Goal: Information Seeking & Learning: Learn about a topic

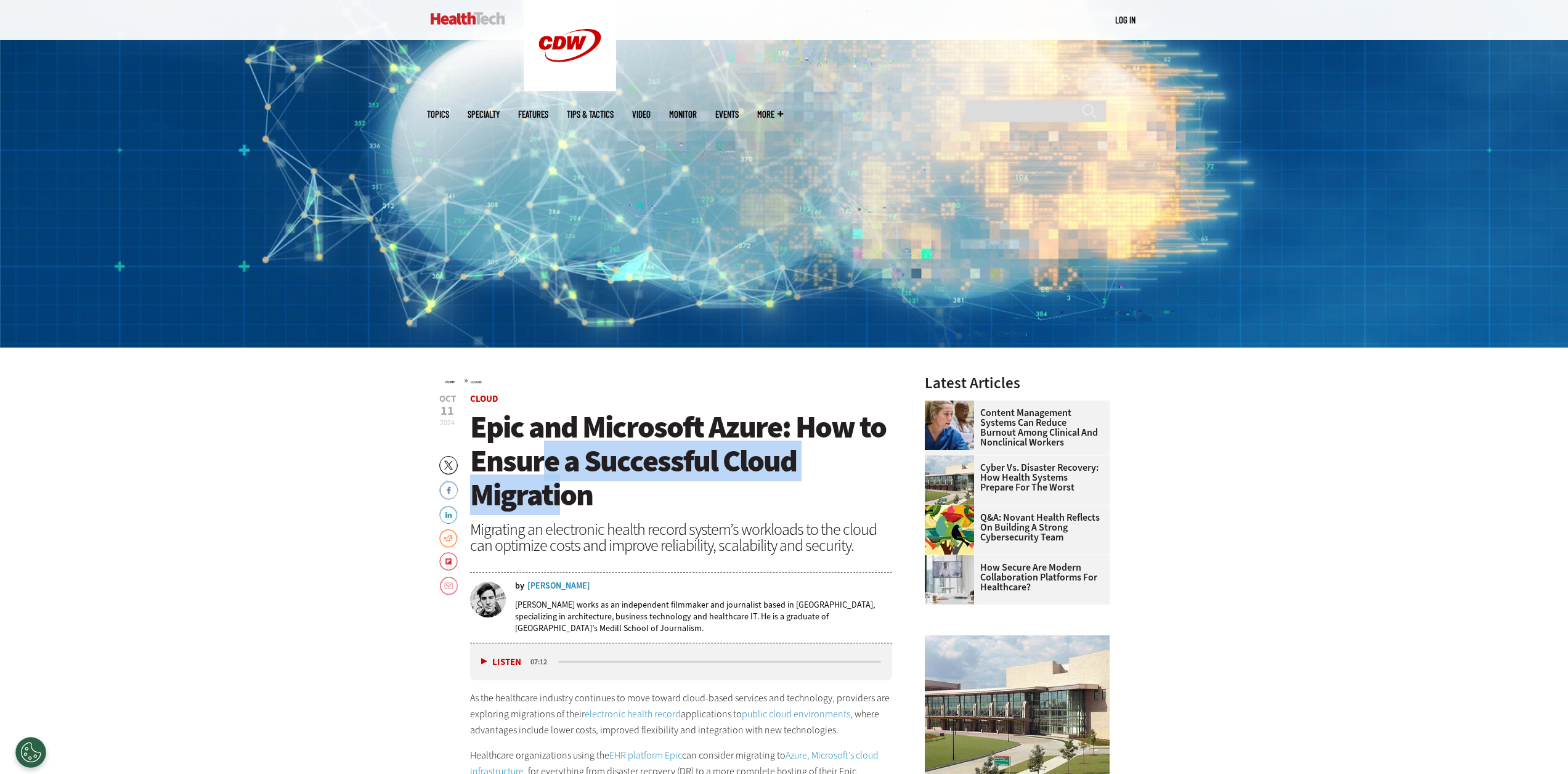
drag, startPoint x: 539, startPoint y: 453, endPoint x: 556, endPoint y: 488, distance: 38.9
click at [556, 488] on span "Epic and Microsoft Azure: How to Ensure a Successful Cloud Migration" at bounding box center [678, 460] width 416 height 108
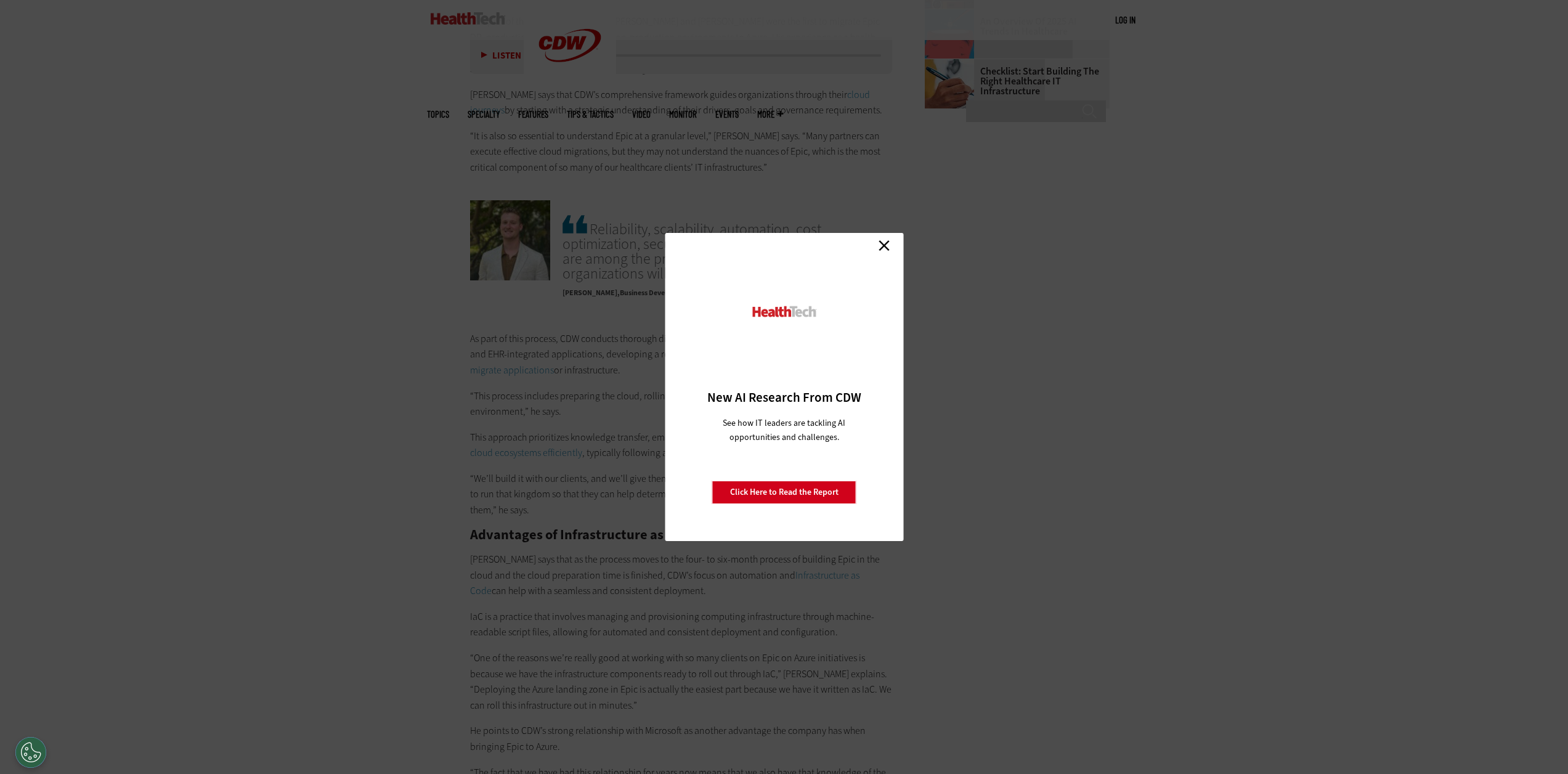
scroll to position [2085, 0]
click at [882, 245] on link "Close" at bounding box center [884, 245] width 19 height 19
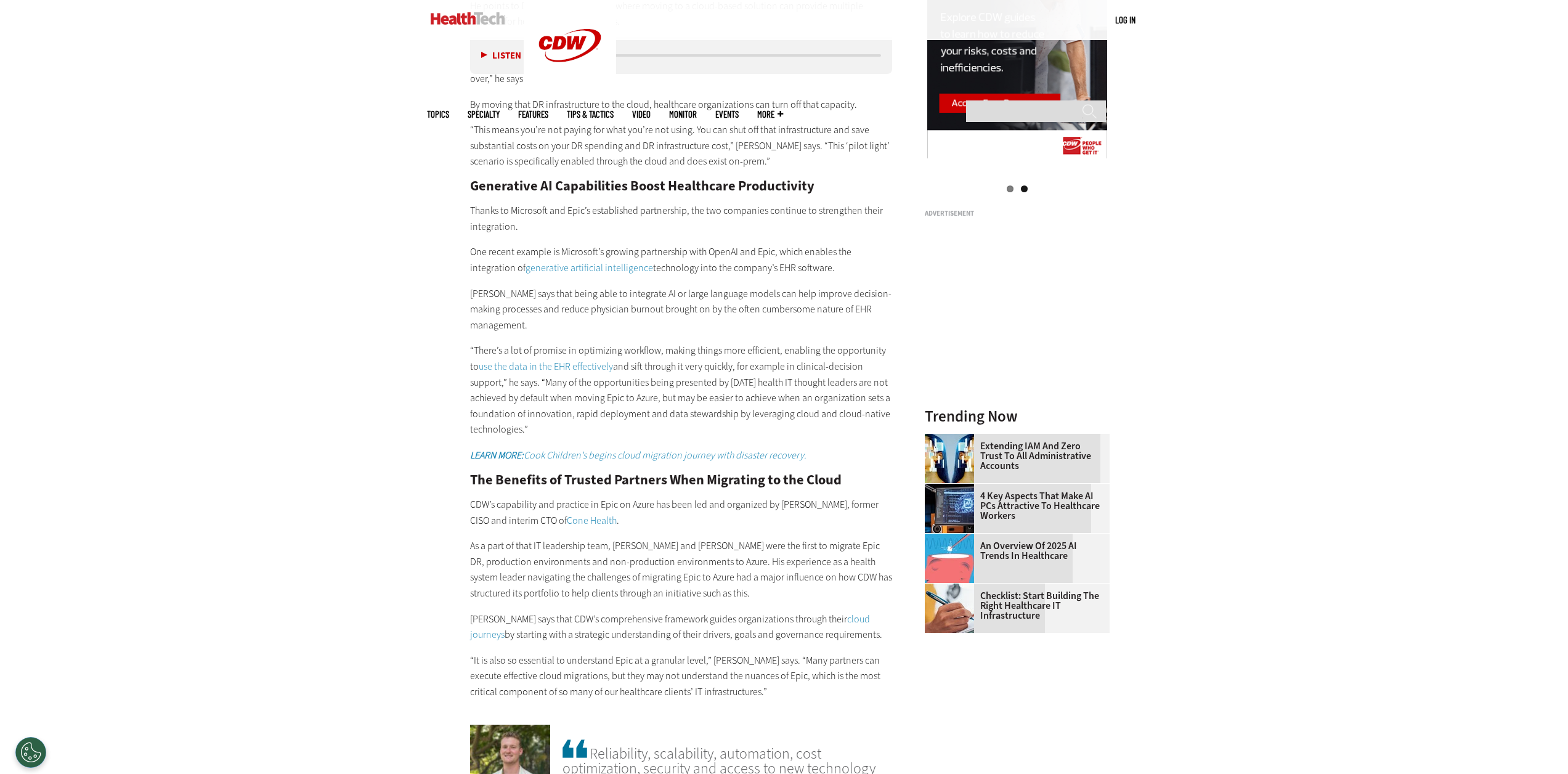
scroll to position [1574, 0]
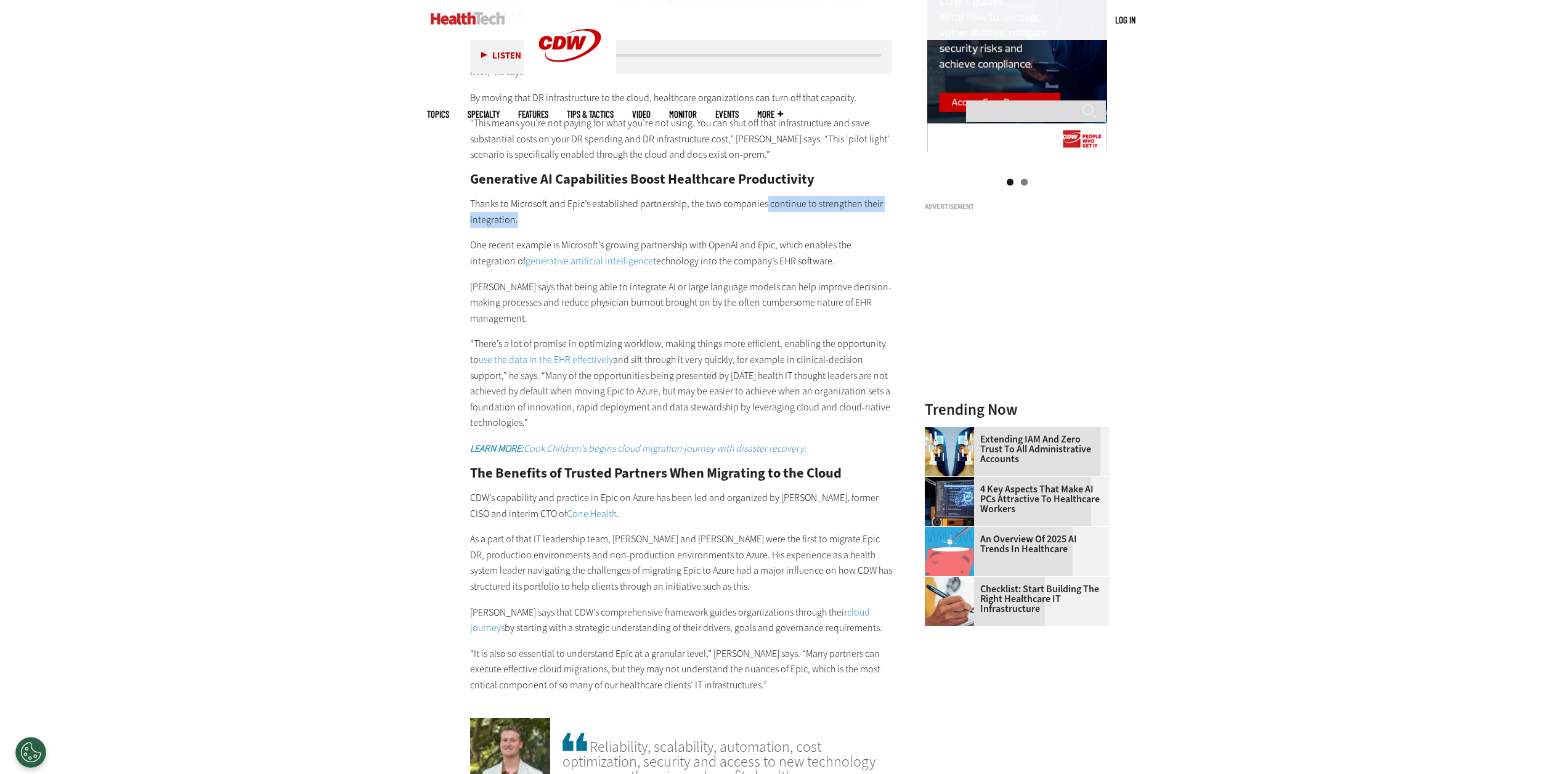
drag, startPoint x: 764, startPoint y: 193, endPoint x: 775, endPoint y: 210, distance: 20.2
click at [775, 210] on p "Thanks to Microsoft and Epic’s established partnership, the two companies conti…" at bounding box center [681, 211] width 423 height 31
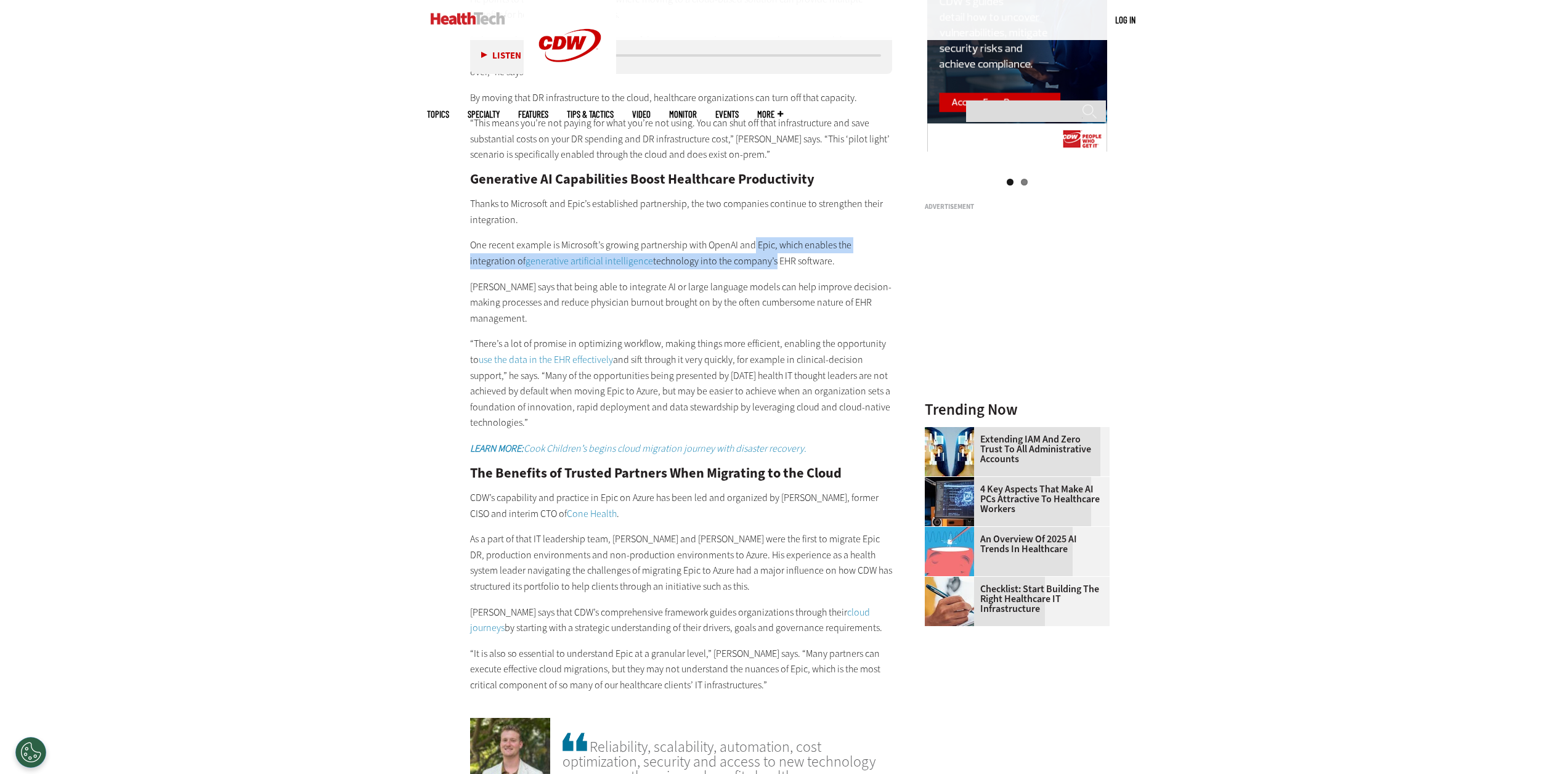
drag, startPoint x: 750, startPoint y: 214, endPoint x: 768, endPoint y: 247, distance: 37.6
click at [768, 247] on div "He points to DR as a significant area where moving to a cloud-based solution ca…" at bounding box center [681, 329] width 423 height 728
click at [768, 247] on p "One recent example is Microsoft’s growing partnership with OpenAI and Epic, whi…" at bounding box center [681, 253] width 423 height 31
drag, startPoint x: 753, startPoint y: 231, endPoint x: 765, endPoint y: 245, distance: 18.4
click at [765, 245] on p "One recent example is Microsoft’s growing partnership with OpenAI and Epic, whi…" at bounding box center [681, 253] width 423 height 31
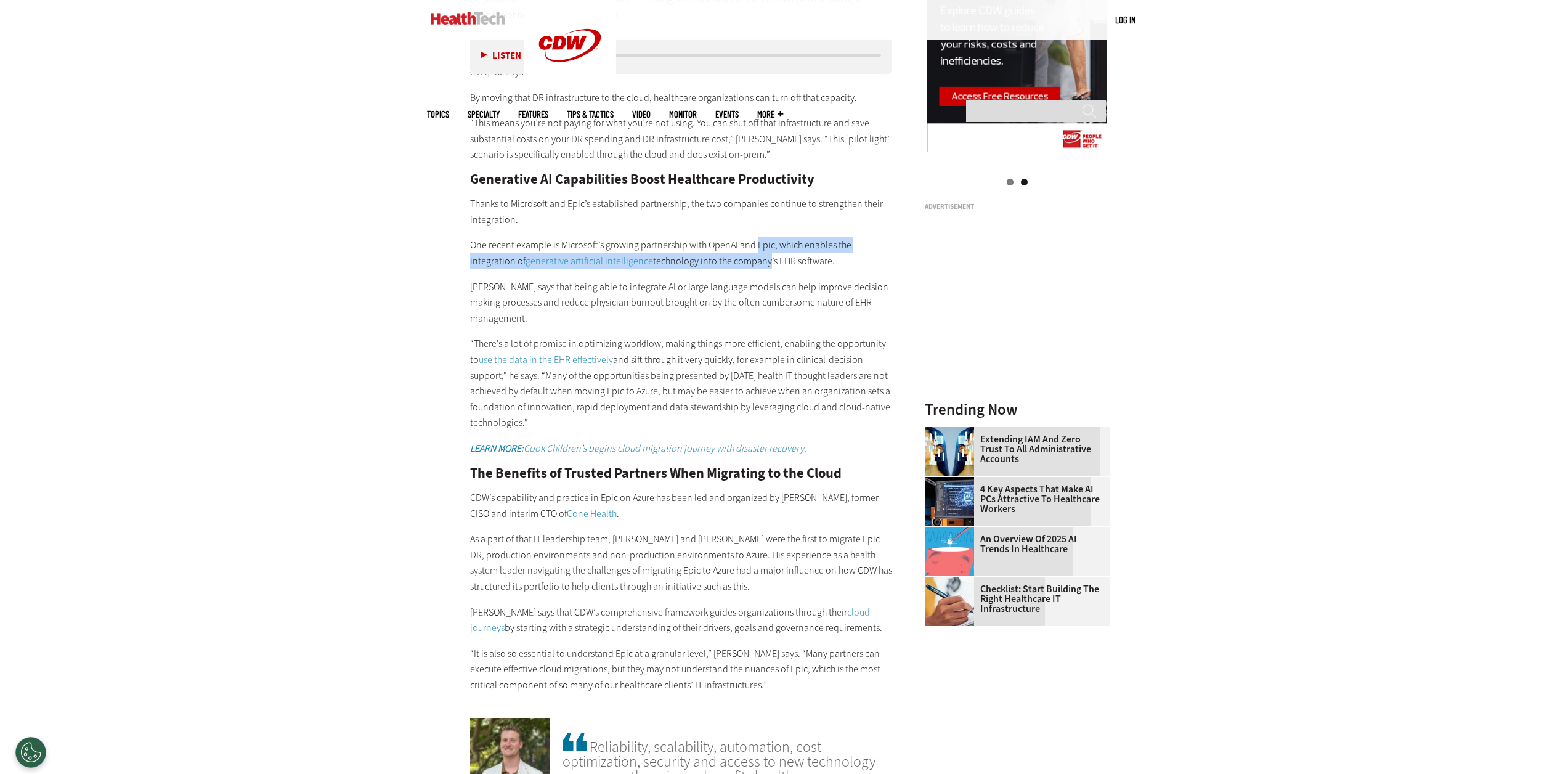
click at [765, 245] on p "One recent example is Microsoft’s growing partnership with OpenAI and Epic, whi…" at bounding box center [681, 253] width 423 height 31
drag, startPoint x: 765, startPoint y: 307, endPoint x: 830, endPoint y: 405, distance: 117.6
click at [830, 405] on div "He points to DR as a significant area where moving to a cloud-based solution ca…" at bounding box center [681, 329] width 423 height 728
click at [830, 405] on p "“There’s a lot of promise in optimizing workflow, making things more efficient,…" at bounding box center [681, 383] width 423 height 95
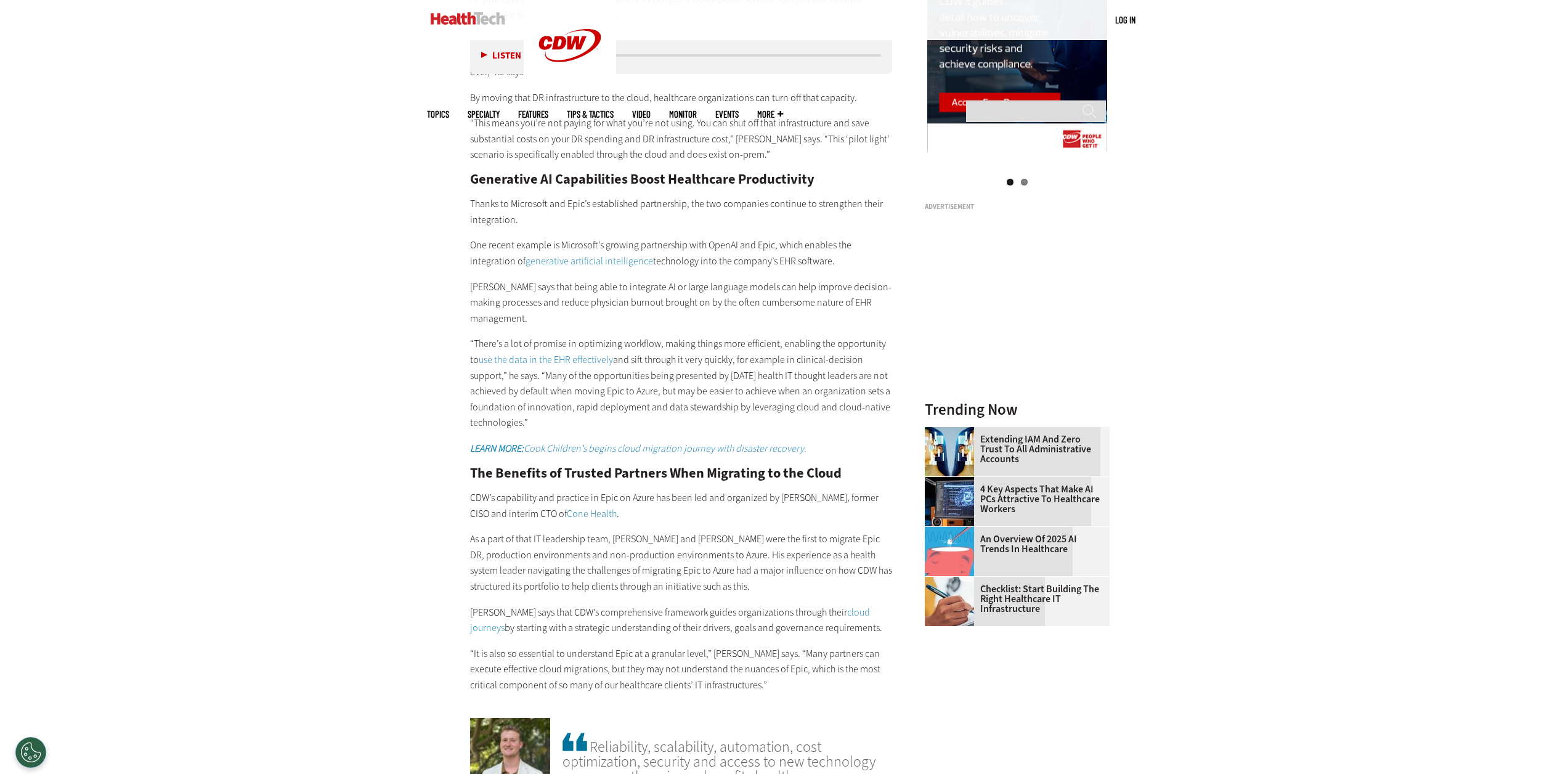
scroll to position [1636, 0]
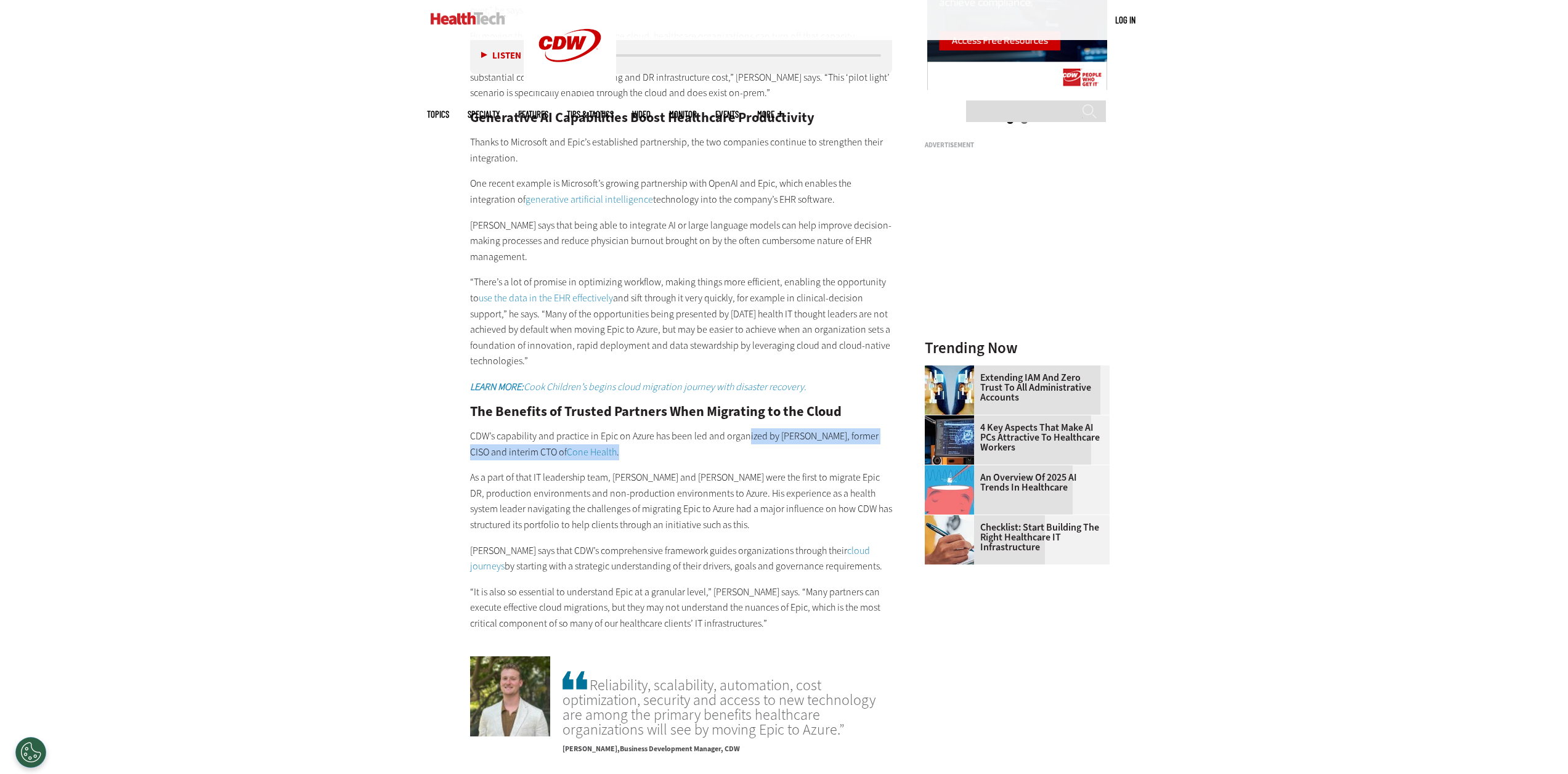
drag, startPoint x: 748, startPoint y: 422, endPoint x: 759, endPoint y: 437, distance: 18.6
click at [759, 437] on p "CDW’s capability and practice in Epic on Azure has been led and organized by [P…" at bounding box center [681, 444] width 423 height 31
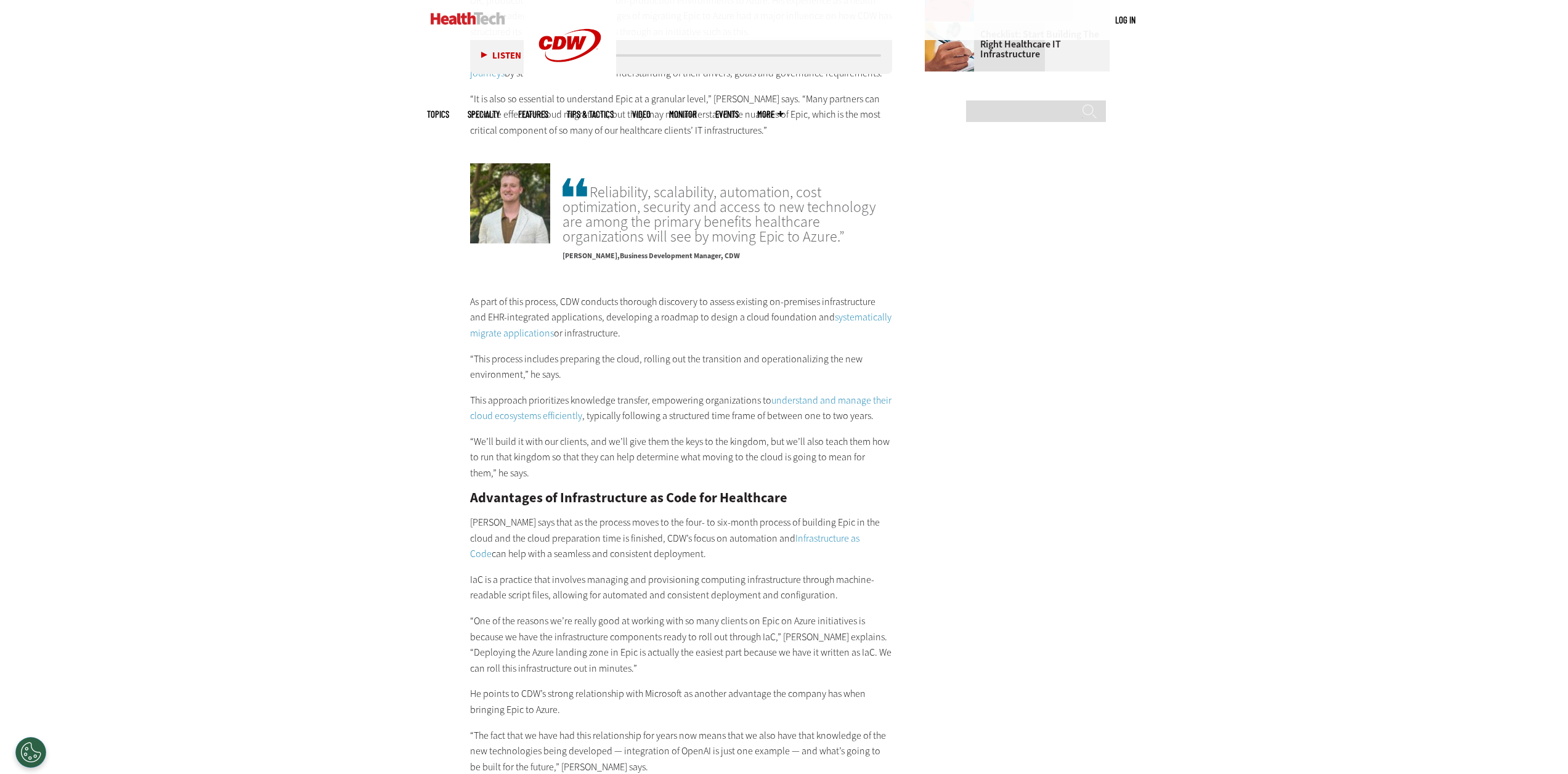
scroll to position [2190, 0]
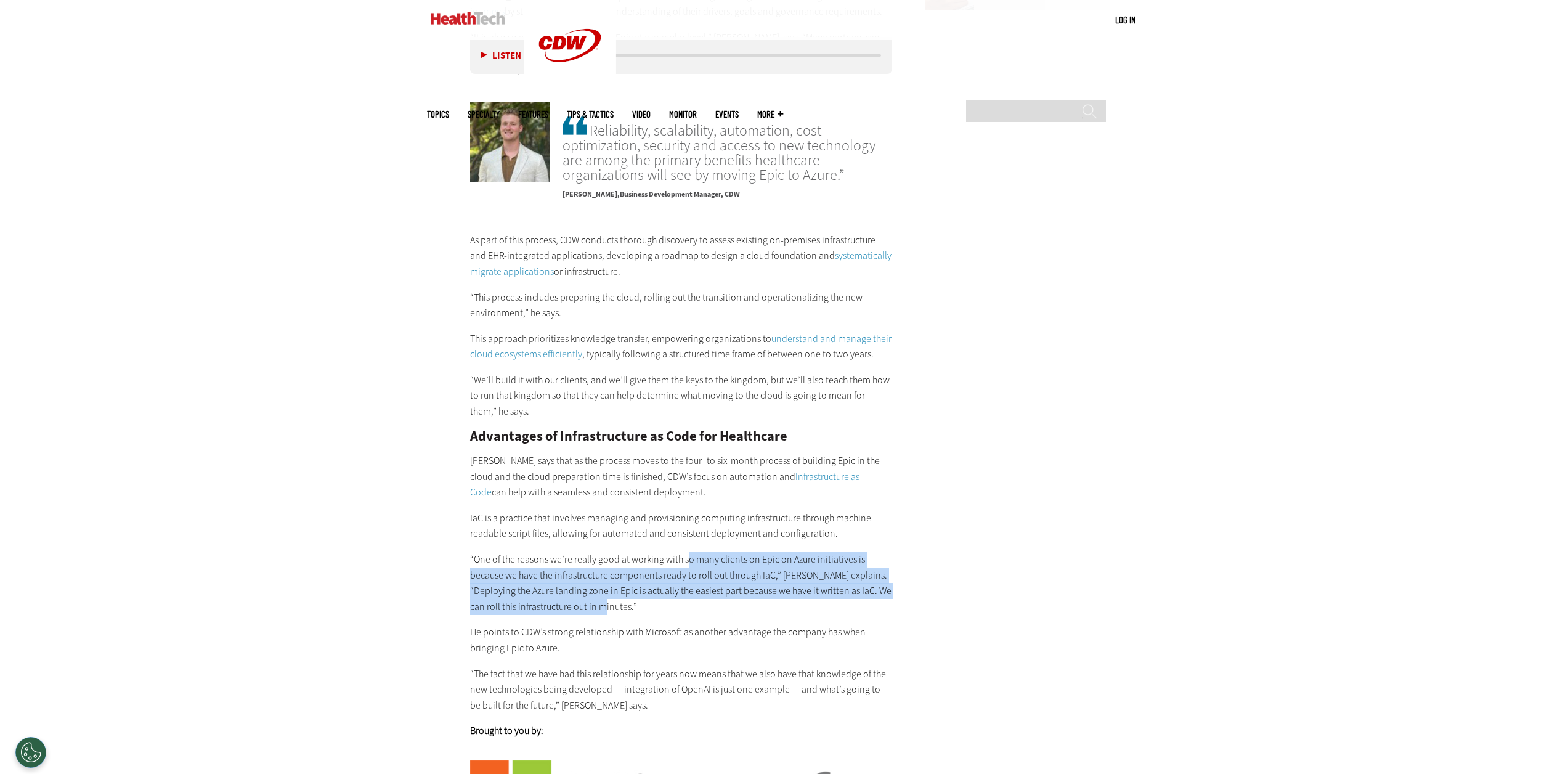
drag, startPoint x: 686, startPoint y: 545, endPoint x: 814, endPoint y: 589, distance: 135.4
click at [814, 589] on p "“One of the reasons we’re really good at working with so many clients on Epic o…" at bounding box center [681, 582] width 423 height 63
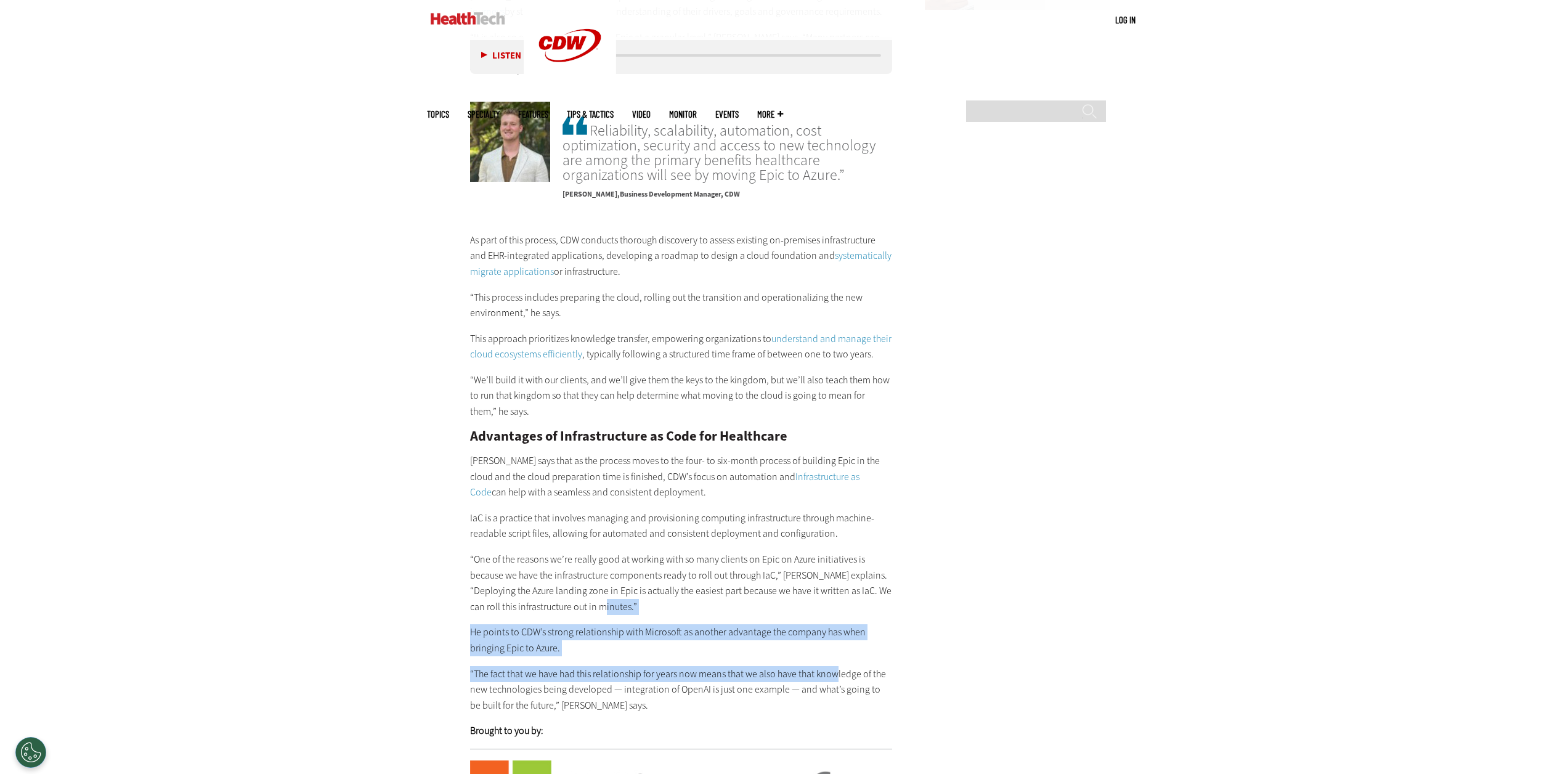
drag, startPoint x: 821, startPoint y: 592, endPoint x: 834, endPoint y: 645, distance: 54.6
click at [834, 645] on div "As part of this process, CDW conducts thorough discovery to assess existing on-…" at bounding box center [681, 485] width 423 height 506
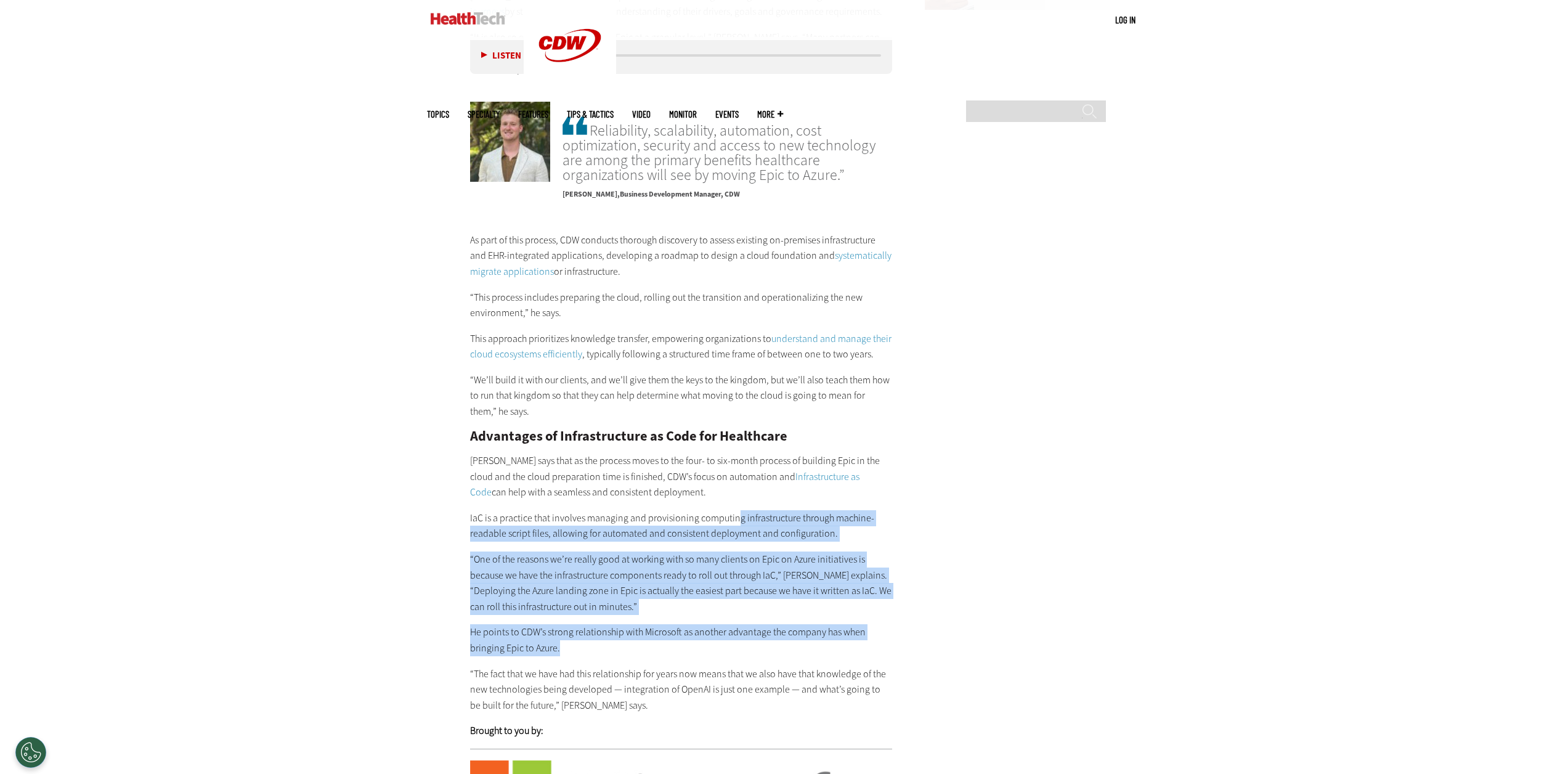
drag, startPoint x: 814, startPoint y: 636, endPoint x: 735, endPoint y: 487, distance: 168.6
click at [735, 487] on div "As part of this process, CDW conducts thorough discovery to assess existing on-…" at bounding box center [681, 485] width 423 height 506
